Goal: Task Accomplishment & Management: Use online tool/utility

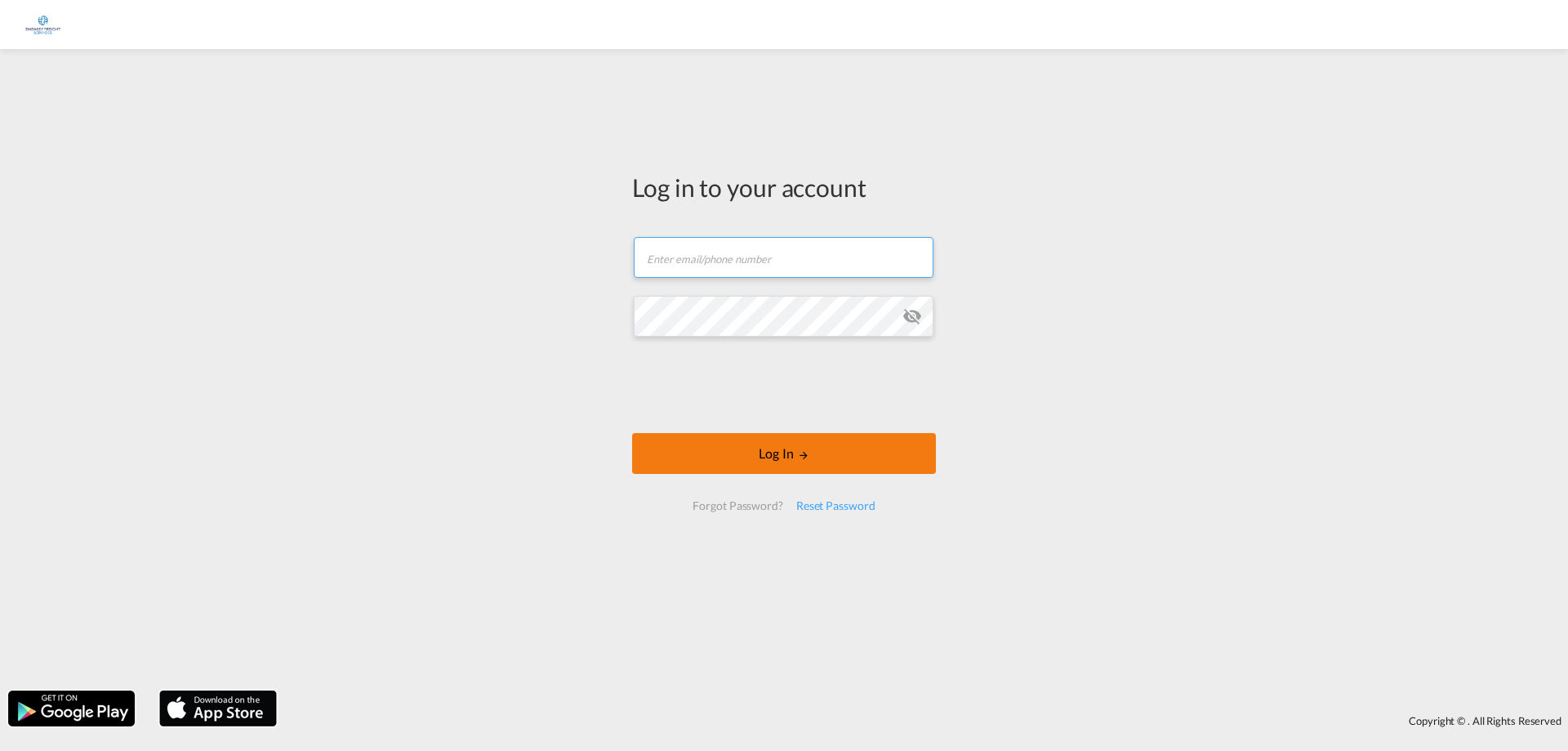
type input "[PERSON_NAME][EMAIL_ADDRESS][DOMAIN_NAME]"
click at [762, 456] on button "Log In" at bounding box center [784, 454] width 304 height 41
